Goal: Task Accomplishment & Management: Complete application form

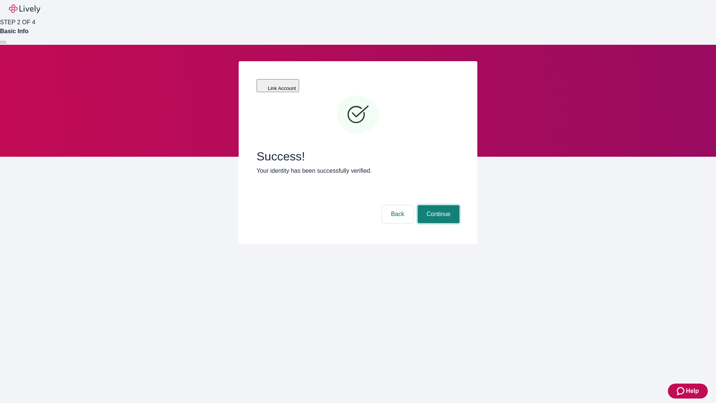
click at [438, 205] on button "Continue" at bounding box center [439, 214] width 42 height 18
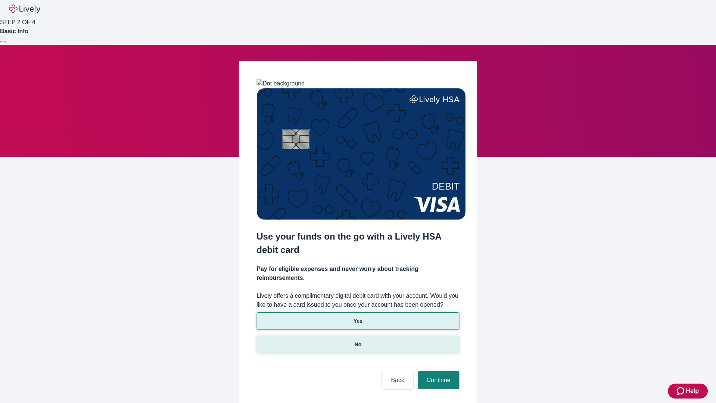
click at [358, 341] on p "No" at bounding box center [358, 345] width 7 height 8
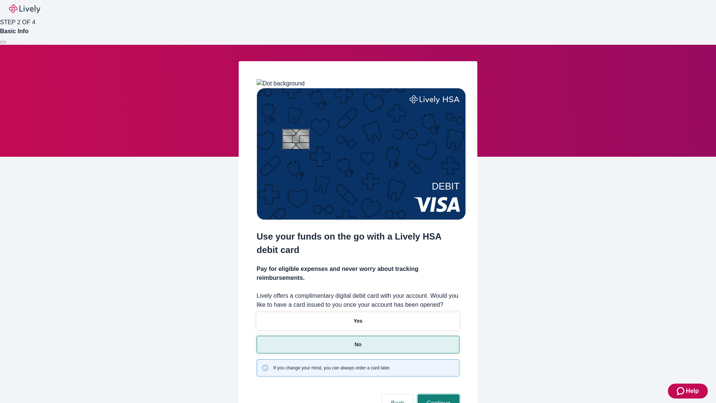
click at [438, 394] on button "Continue" at bounding box center [439, 403] width 42 height 18
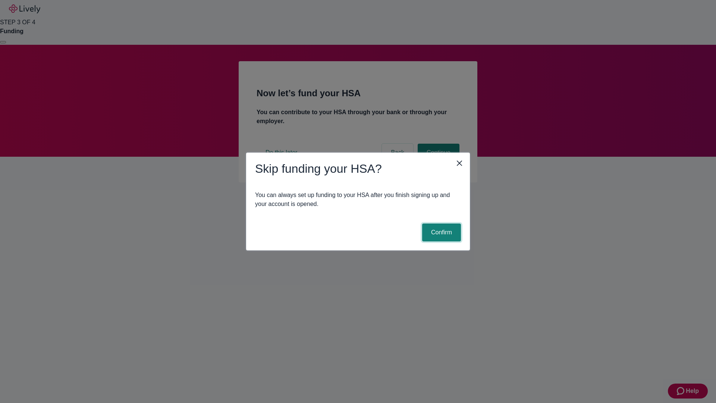
click at [441, 232] on button "Confirm" at bounding box center [441, 232] width 39 height 18
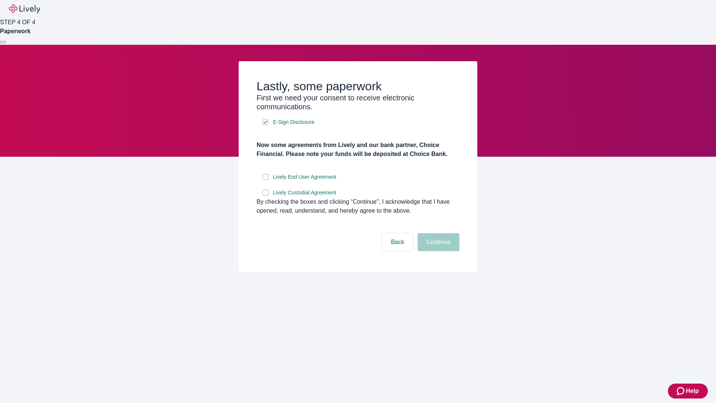
click at [266, 180] on input "Lively End User Agreement" at bounding box center [266, 177] width 6 height 6
checkbox input "true"
click at [266, 195] on input "Lively Custodial Agreement" at bounding box center [266, 192] width 6 height 6
checkbox input "true"
click at [438, 251] on button "Continue" at bounding box center [439, 242] width 42 height 18
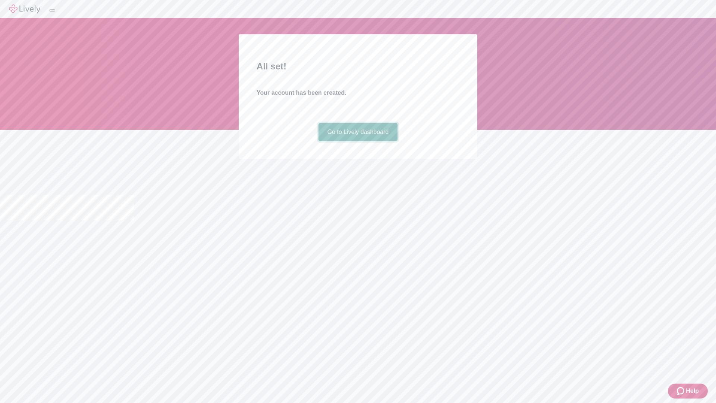
click at [358, 141] on link "Go to Lively dashboard" at bounding box center [358, 132] width 79 height 18
